Goal: Information Seeking & Learning: Find specific fact

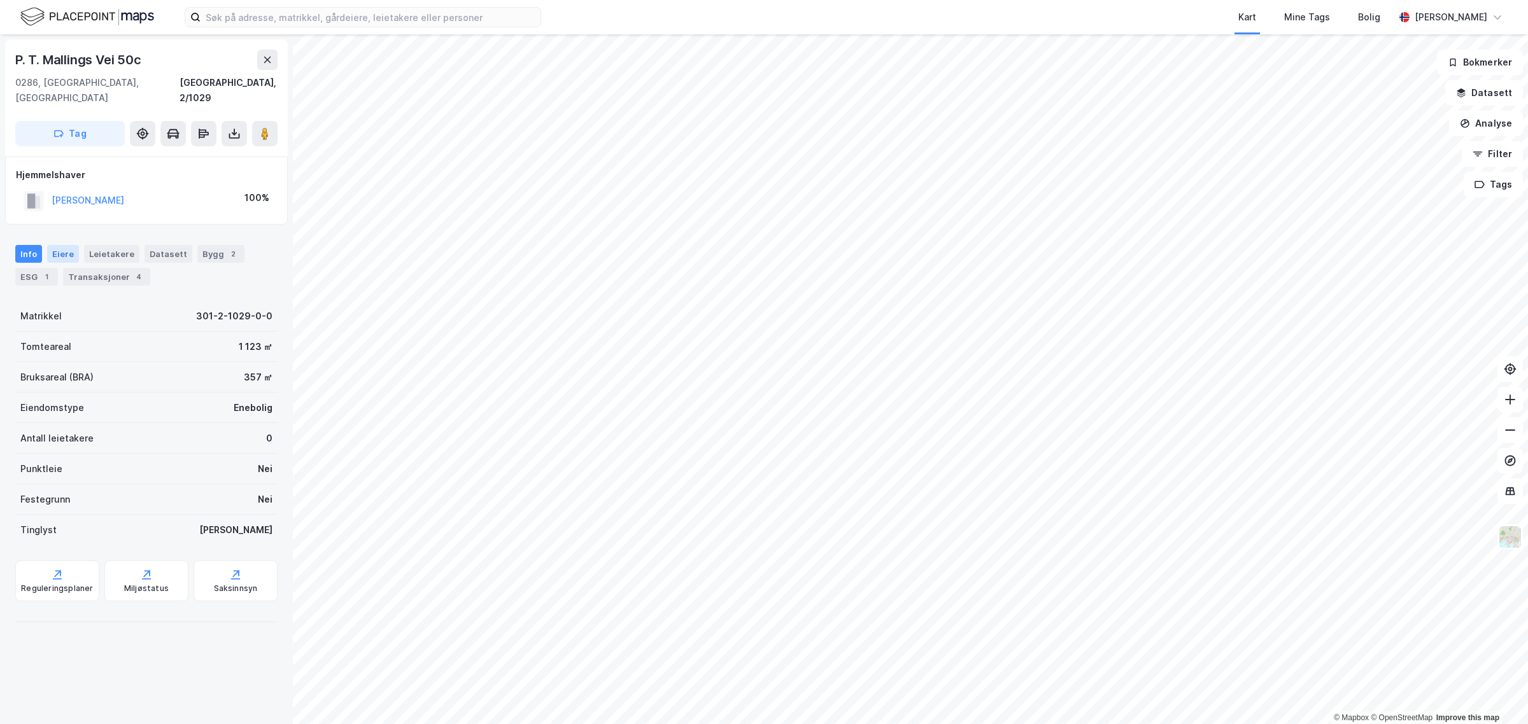
click at [66, 245] on div "Eiere" at bounding box center [63, 254] width 32 height 18
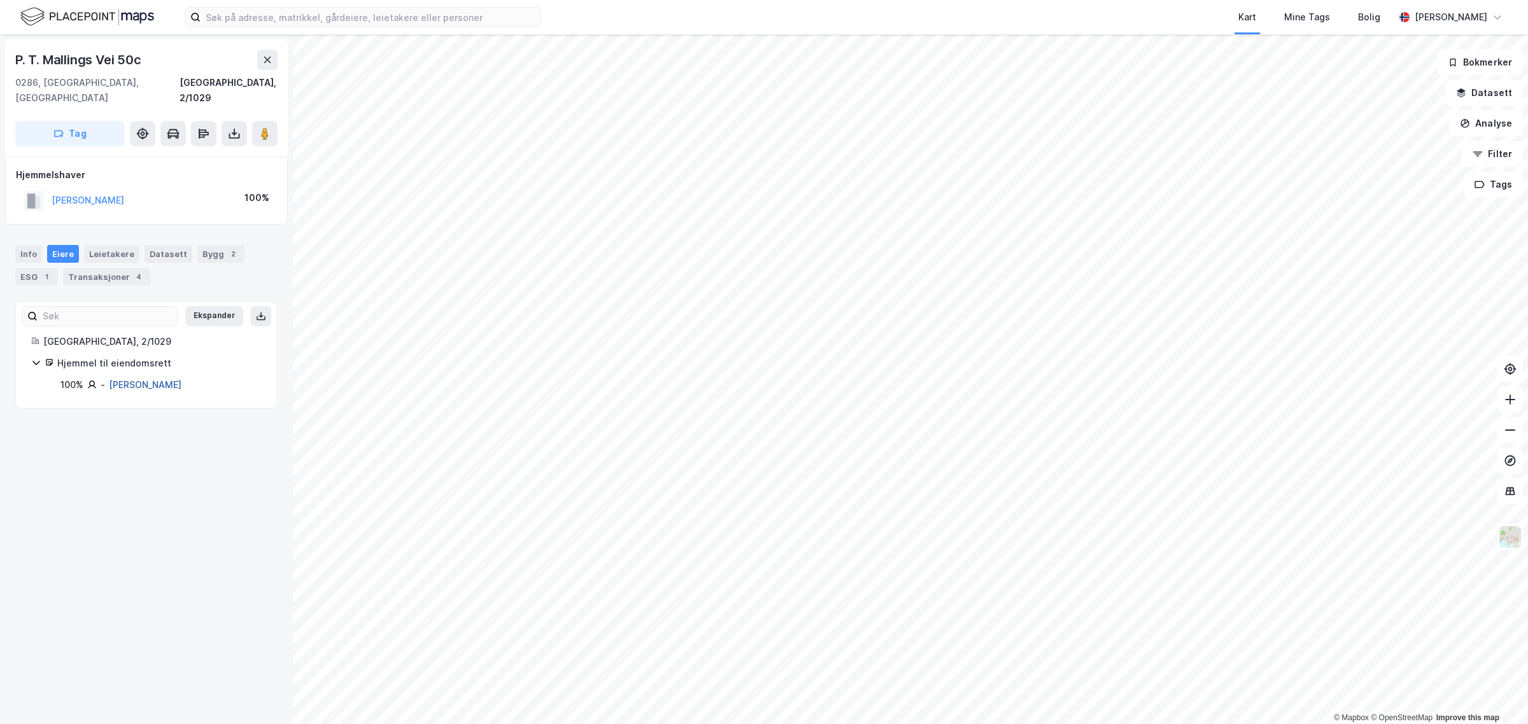
click at [164, 379] on link "[PERSON_NAME]" at bounding box center [145, 384] width 73 height 11
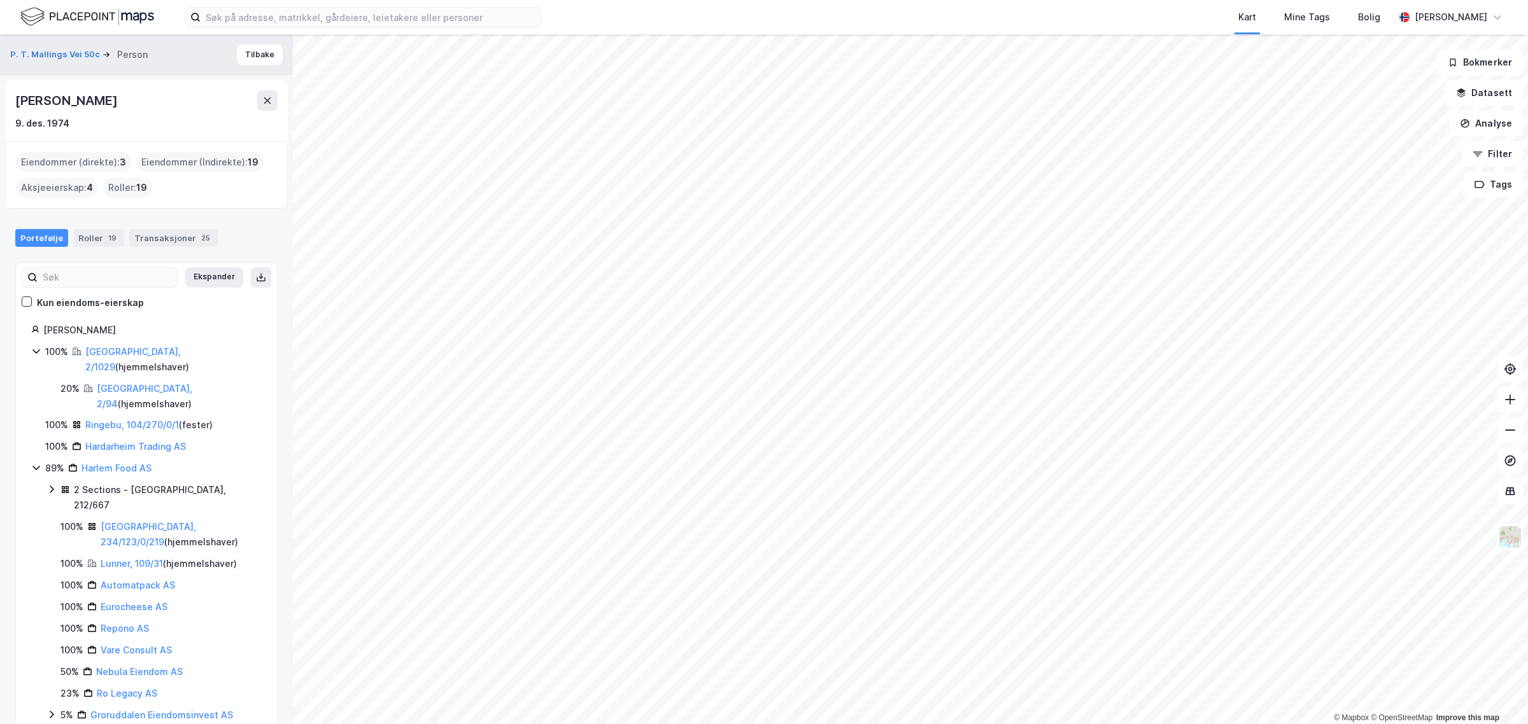
drag, startPoint x: 124, startPoint y: 328, endPoint x: 85, endPoint y: 332, distance: 39.6
click at [85, 332] on div "[PERSON_NAME]" at bounding box center [152, 330] width 218 height 15
click at [137, 334] on div "[PERSON_NAME]" at bounding box center [152, 330] width 218 height 15
drag, startPoint x: 137, startPoint y: 334, endPoint x: 52, endPoint y: 335, distance: 85.3
click at [52, 335] on div "[PERSON_NAME]" at bounding box center [152, 330] width 218 height 15
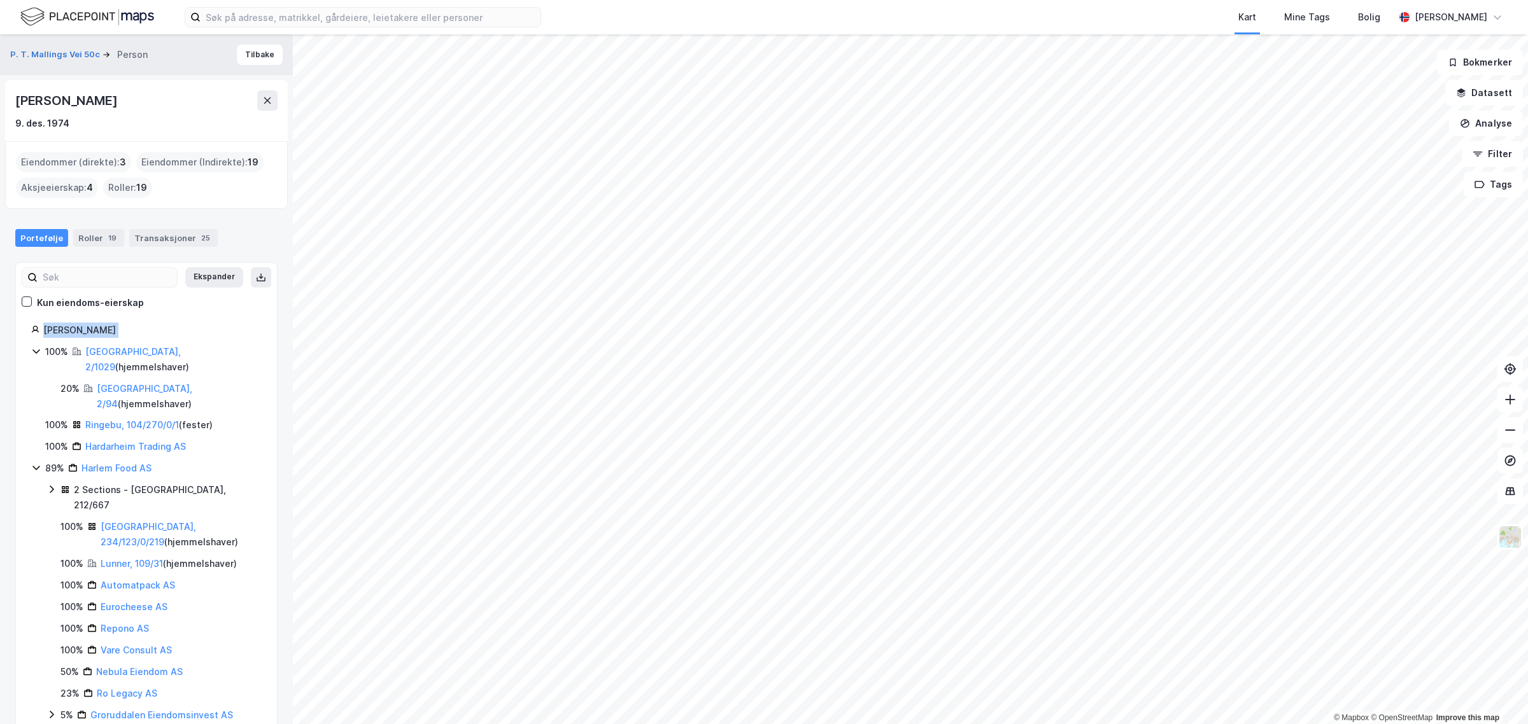
copy div "[PERSON_NAME]"
